Goal: Task Accomplishment & Management: Manage account settings

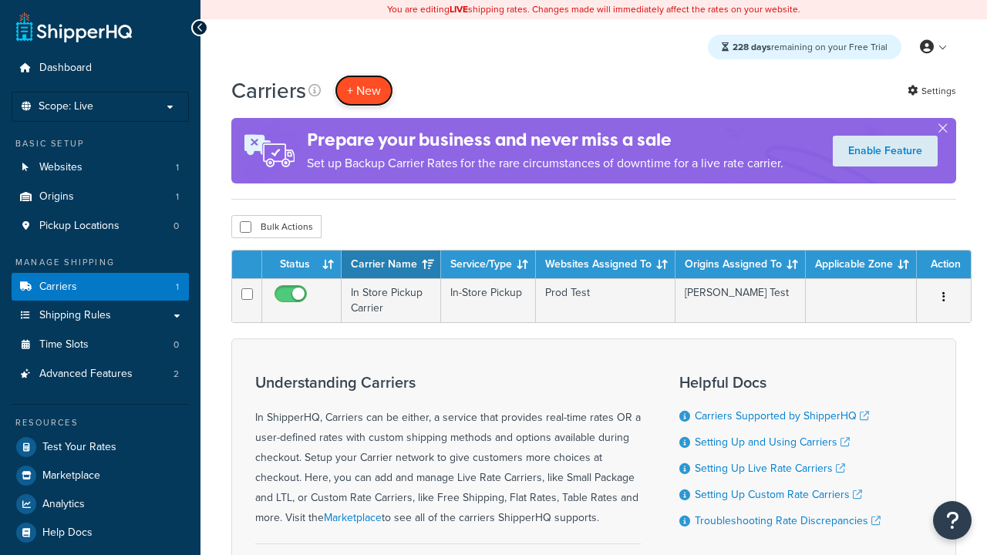
click at [364, 90] on button "+ New" at bounding box center [364, 91] width 59 height 32
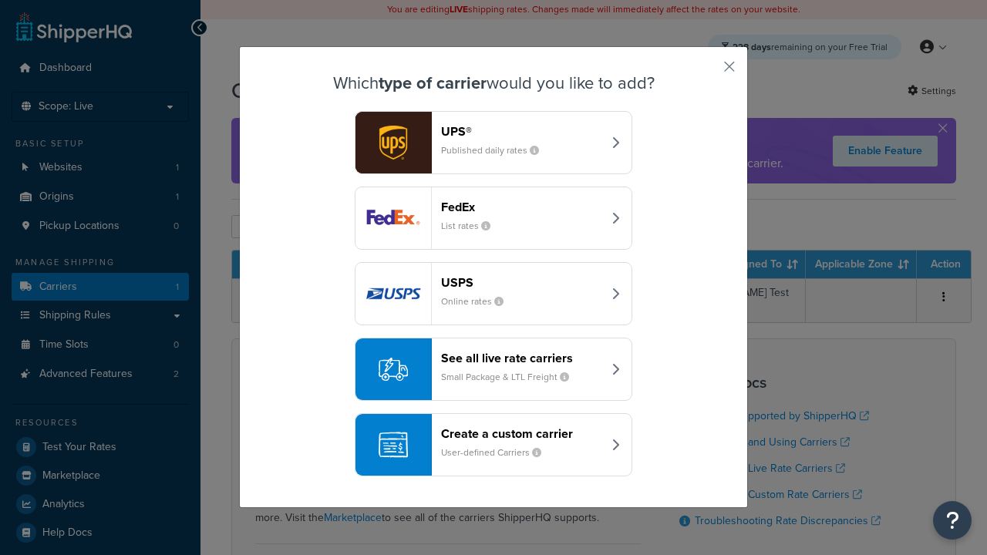
click at [521, 207] on header "FedEx" at bounding box center [521, 207] width 161 height 15
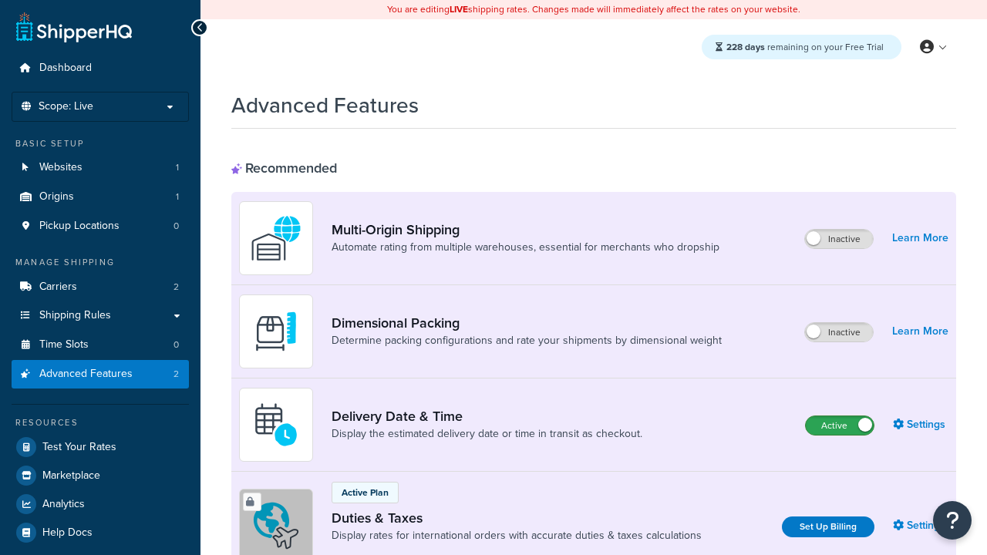
click at [839, 425] on label "Active" at bounding box center [839, 425] width 68 height 18
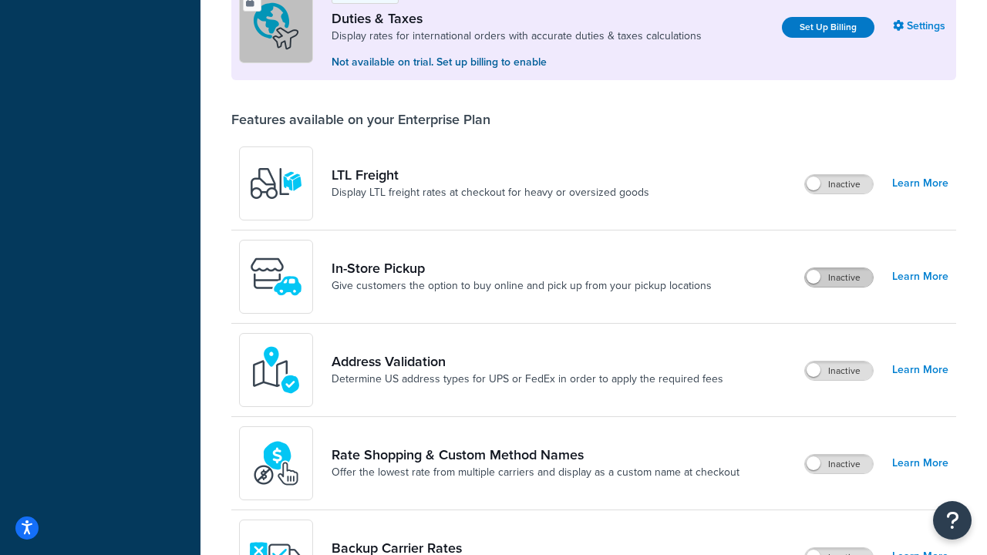
scroll to position [470, 0]
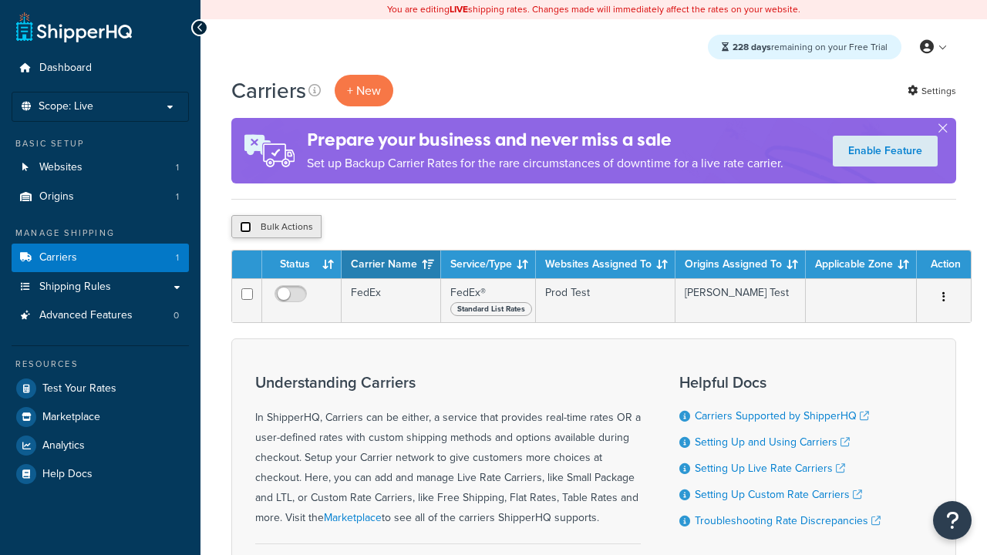
click at [245, 227] on input "checkbox" at bounding box center [246, 227] width 12 height 12
checkbox input "true"
click at [415, 227] on button "Delete" at bounding box center [411, 226] width 53 height 23
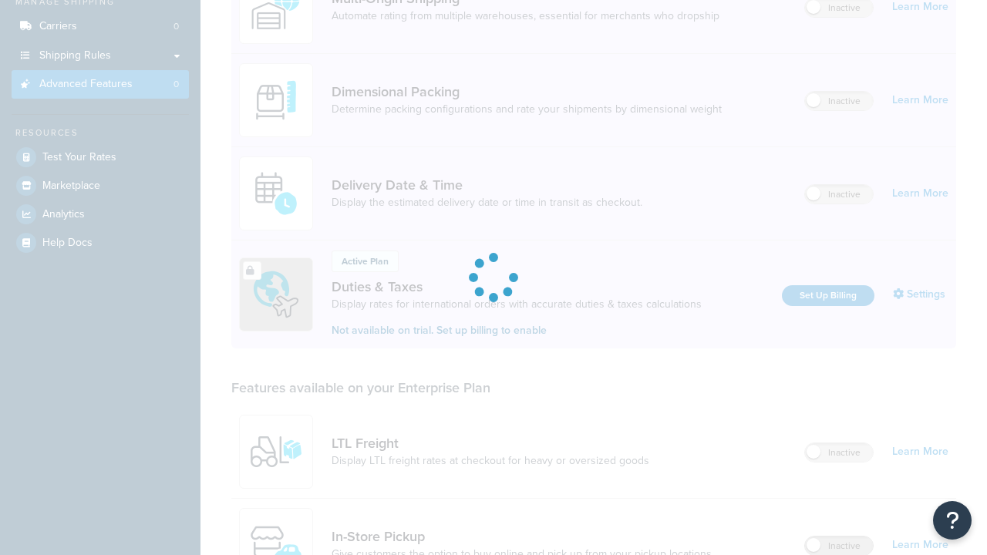
click at [839, 536] on label "Inactive" at bounding box center [839, 545] width 68 height 18
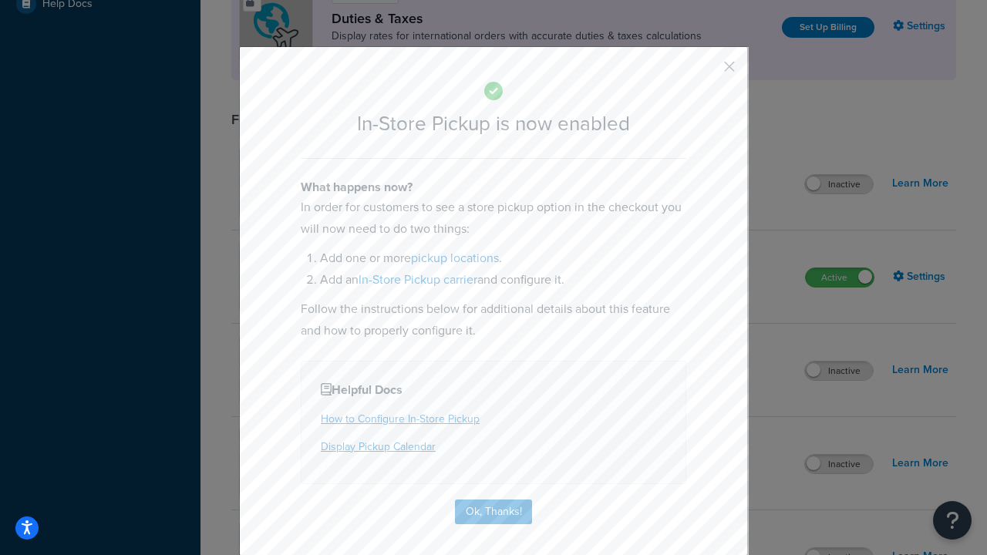
click at [706, 70] on button "button" at bounding box center [706, 72] width 4 height 4
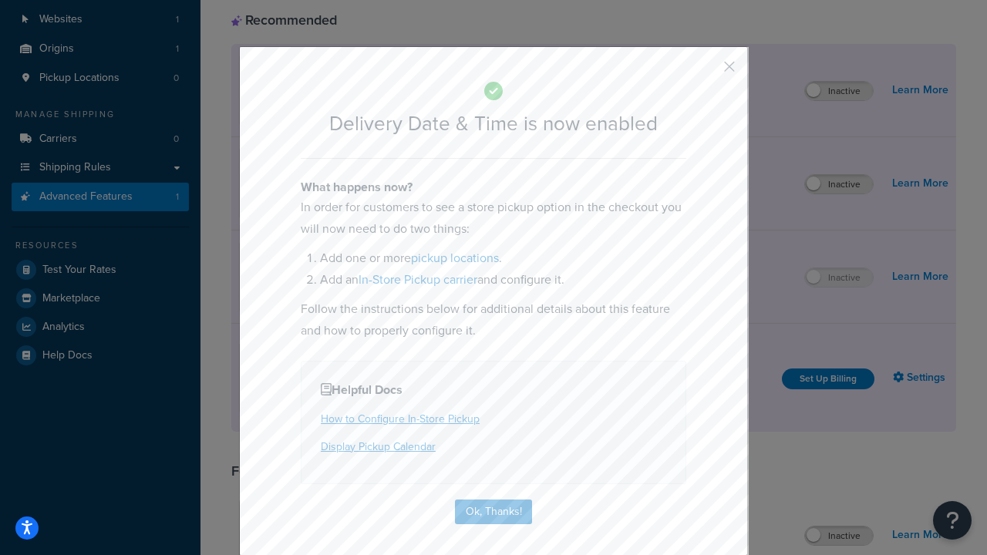
click at [706, 70] on button "button" at bounding box center [706, 72] width 4 height 4
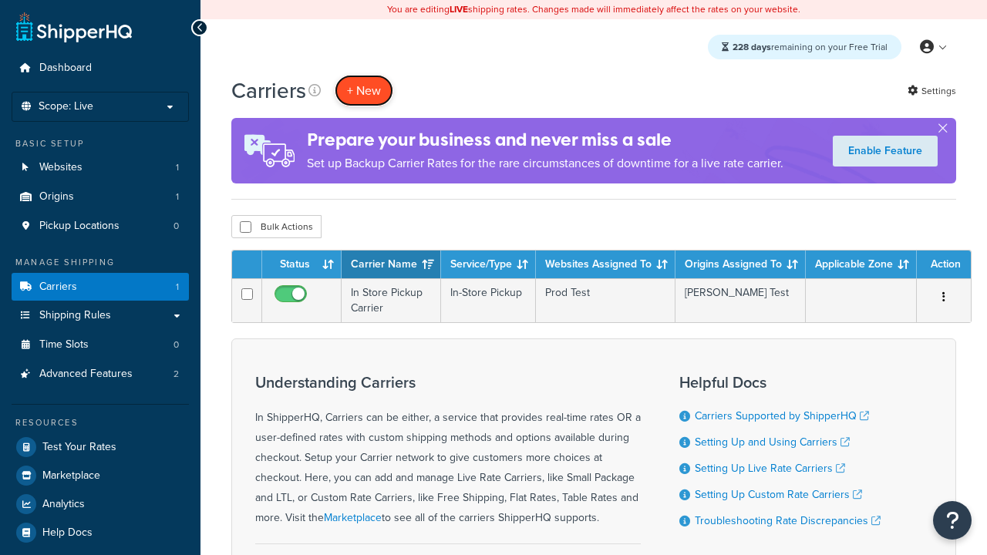
click at [364, 90] on button "+ New" at bounding box center [364, 91] width 59 height 32
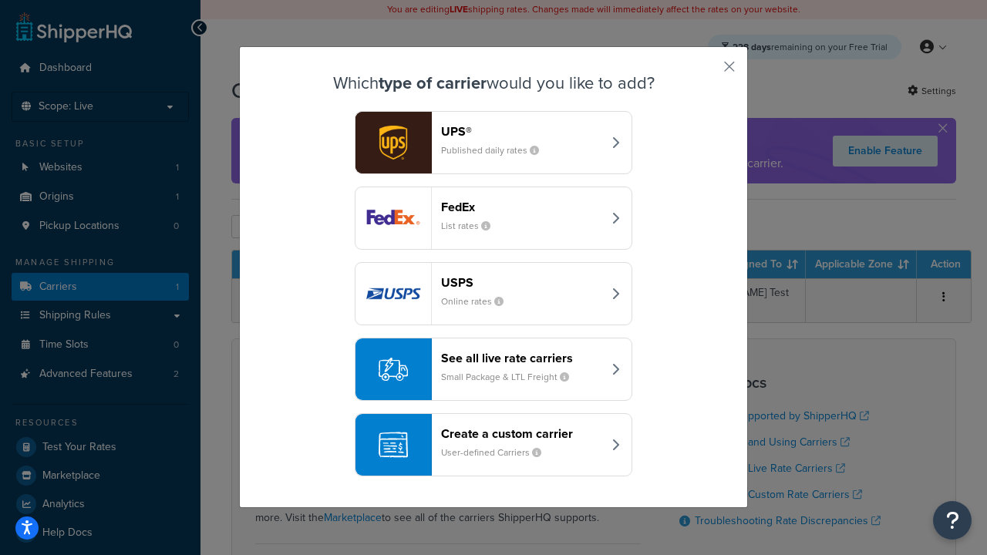
click at [493, 445] on div "Create a custom carrier User-defined Carriers" at bounding box center [521, 444] width 161 height 37
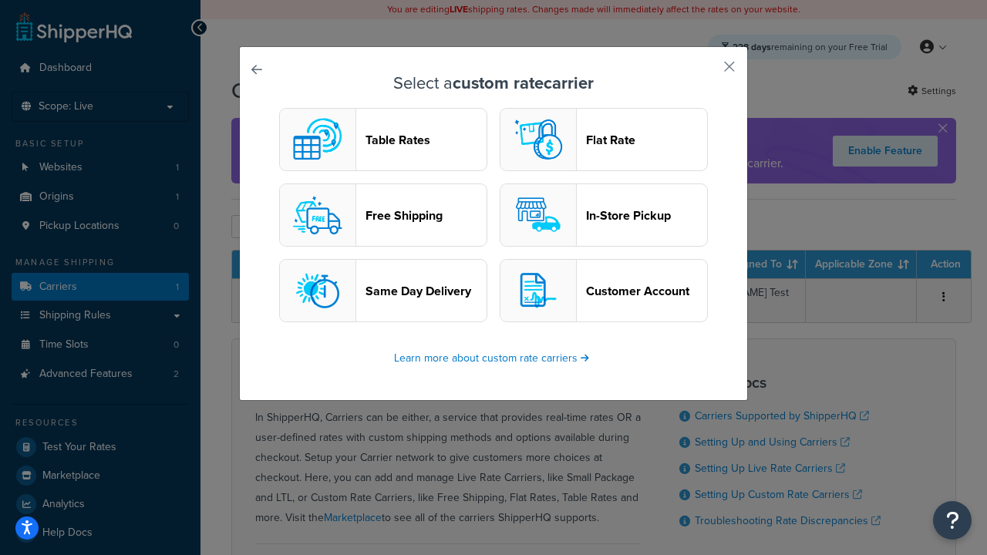
click at [604, 215] on header "In-Store Pickup" at bounding box center [646, 215] width 121 height 15
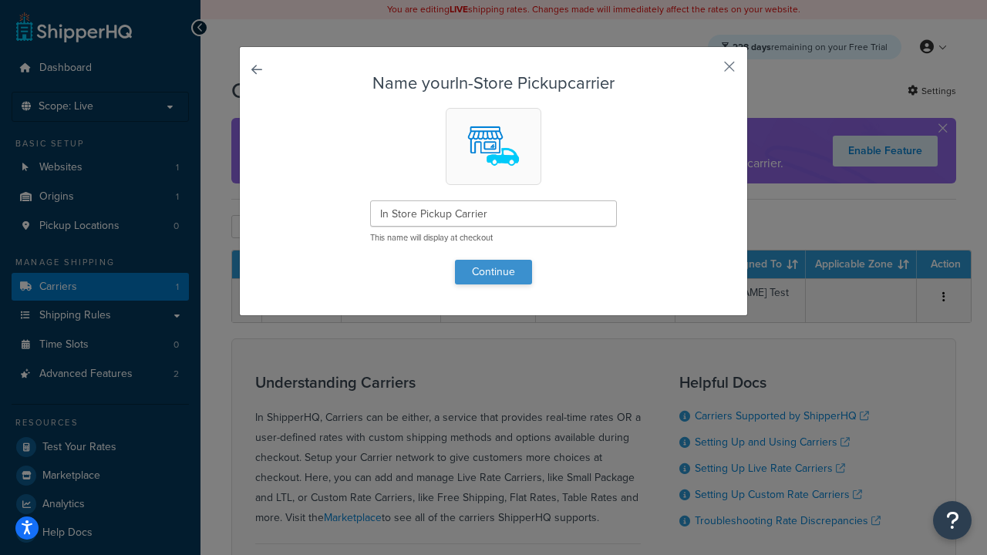
type input "In Store Pickup Carrier"
click at [493, 271] on button "Continue" at bounding box center [493, 272] width 77 height 25
